Goal: Task Accomplishment & Management: Use online tool/utility

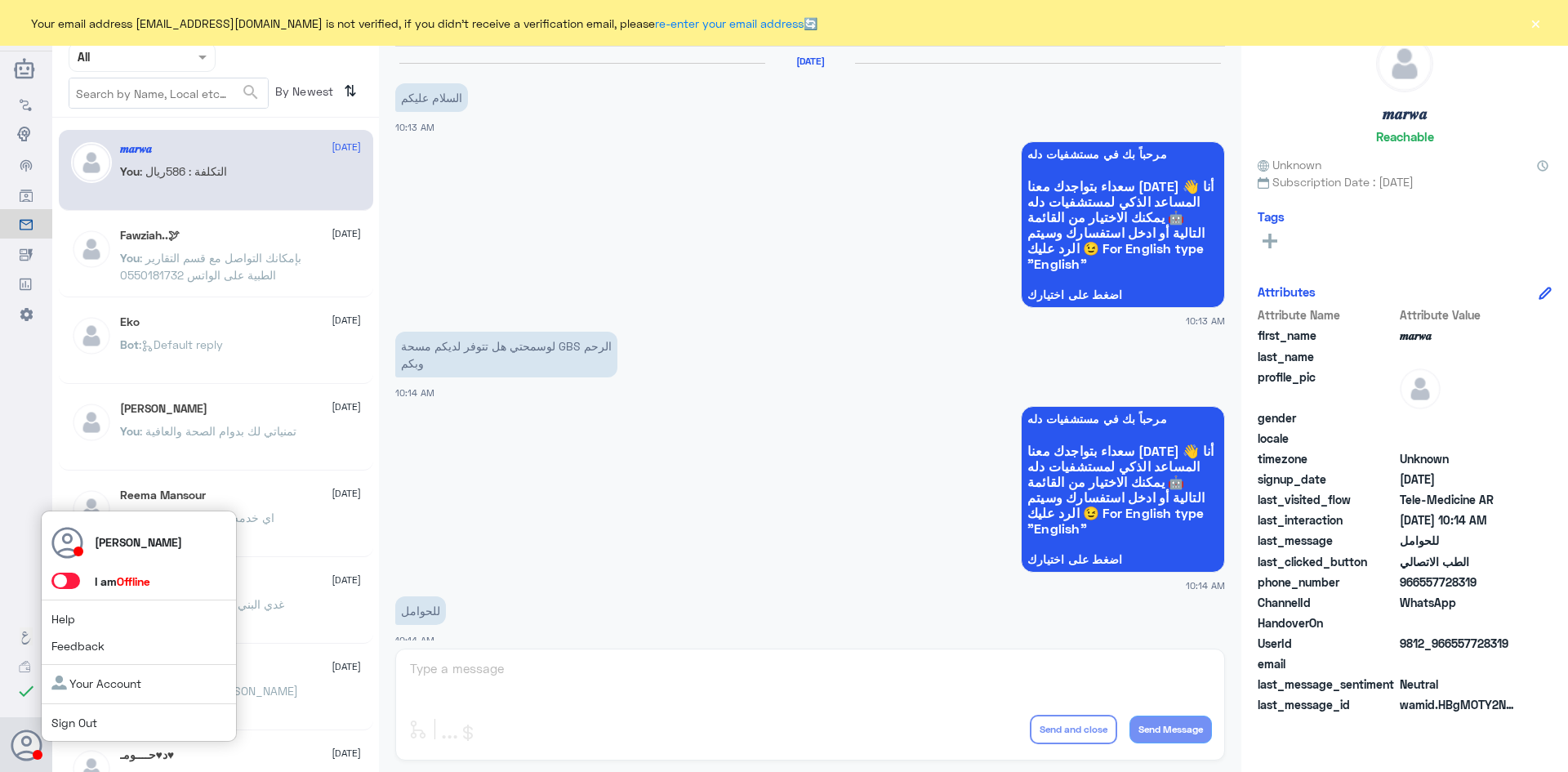
scroll to position [826, 0]
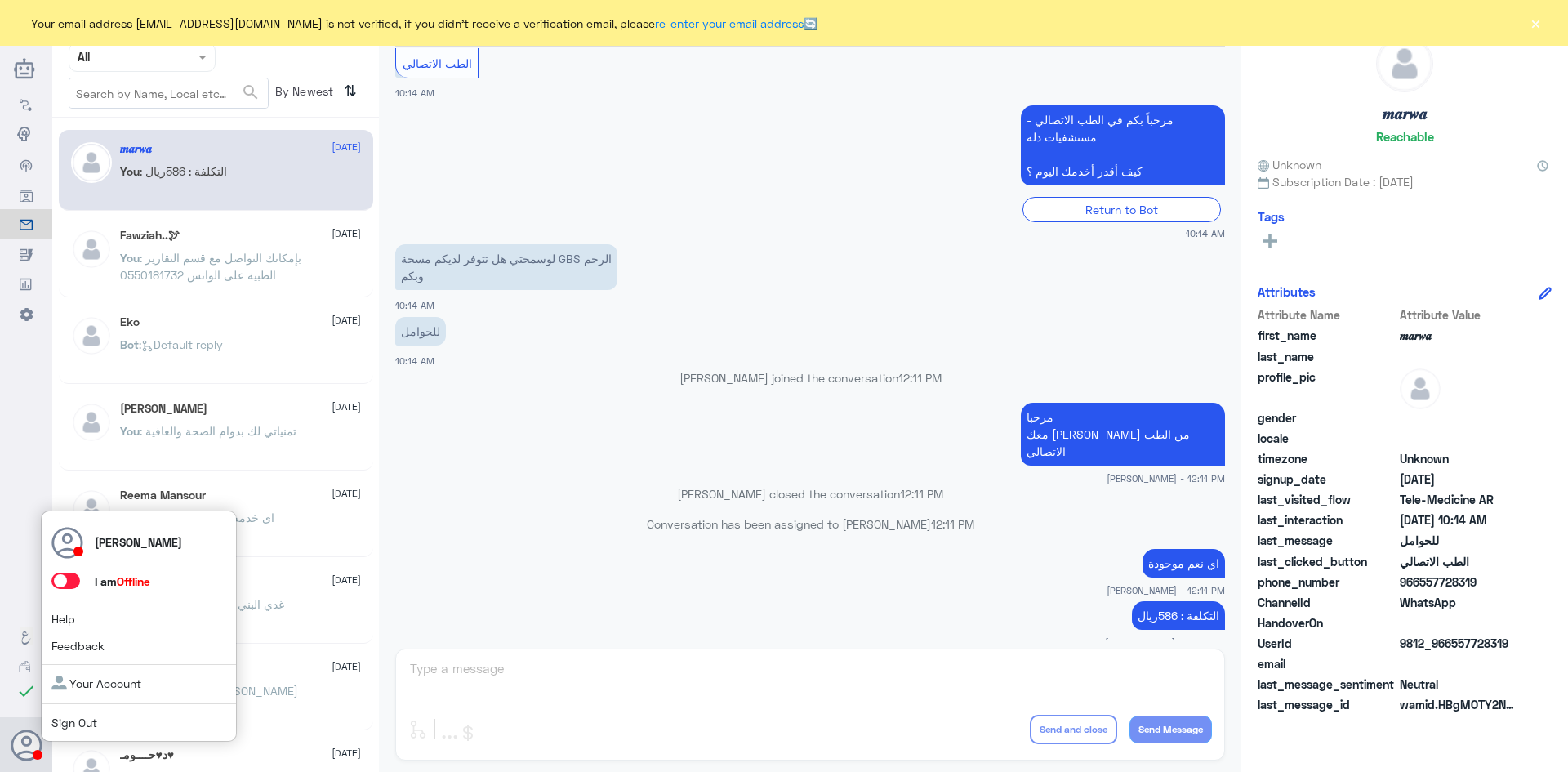
drag, startPoint x: 0, startPoint y: 0, endPoint x: 73, endPoint y: 576, distance: 580.6
click at [73, 576] on span at bounding box center [65, 580] width 28 height 17
click at [0, 0] on input "checkbox" at bounding box center [0, 0] width 0 height 0
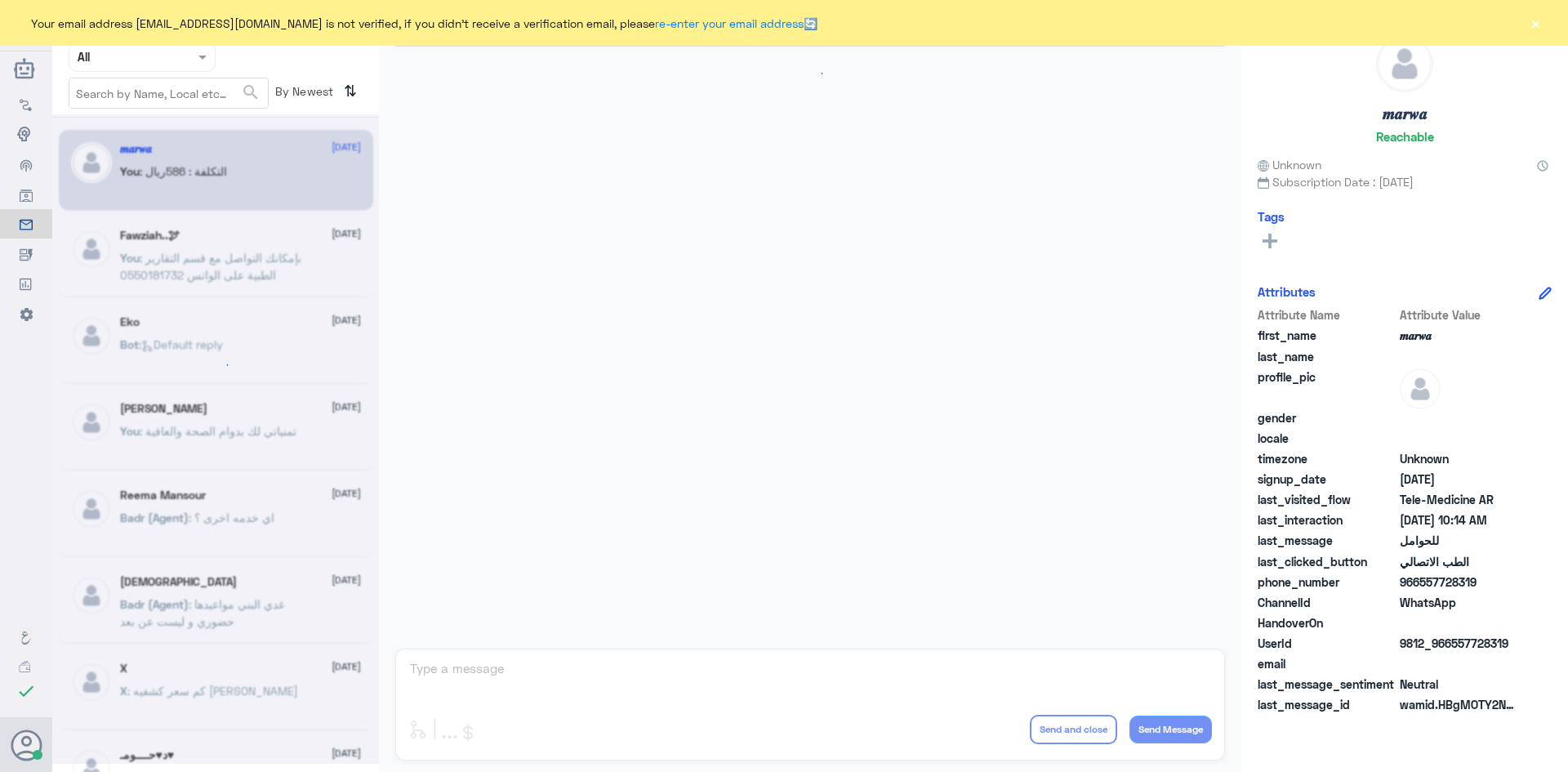
scroll to position [826, 0]
